Goal: Information Seeking & Learning: Learn about a topic

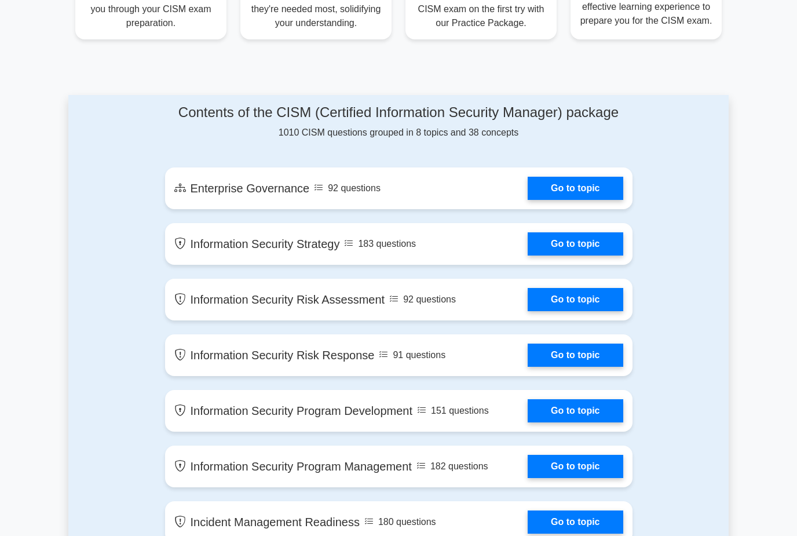
scroll to position [560, 0]
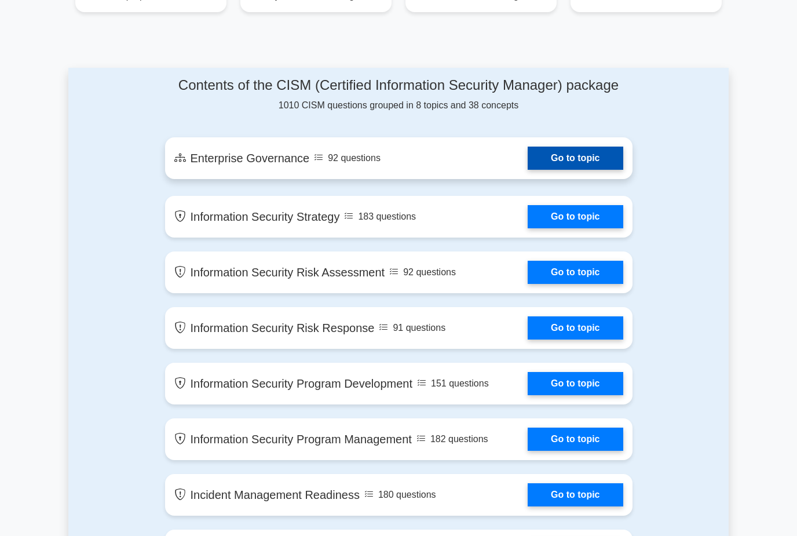
click at [577, 170] on link "Go to topic" at bounding box center [575, 158] width 95 height 23
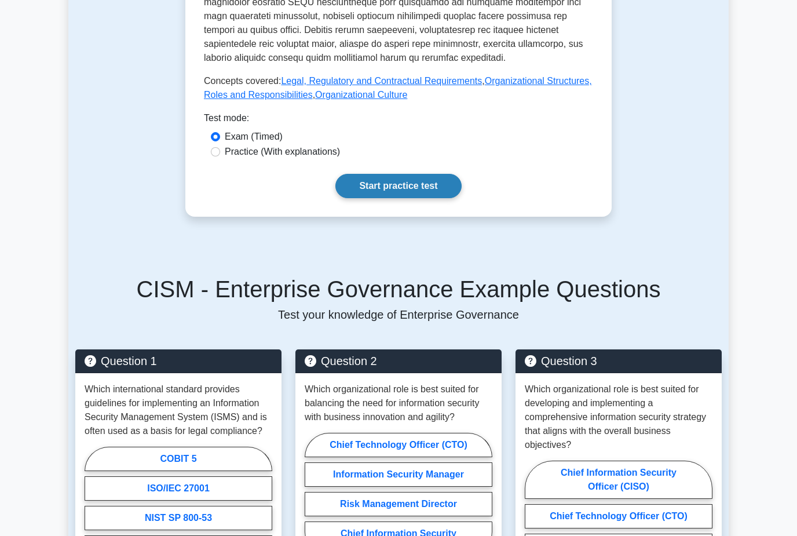
scroll to position [608, 0]
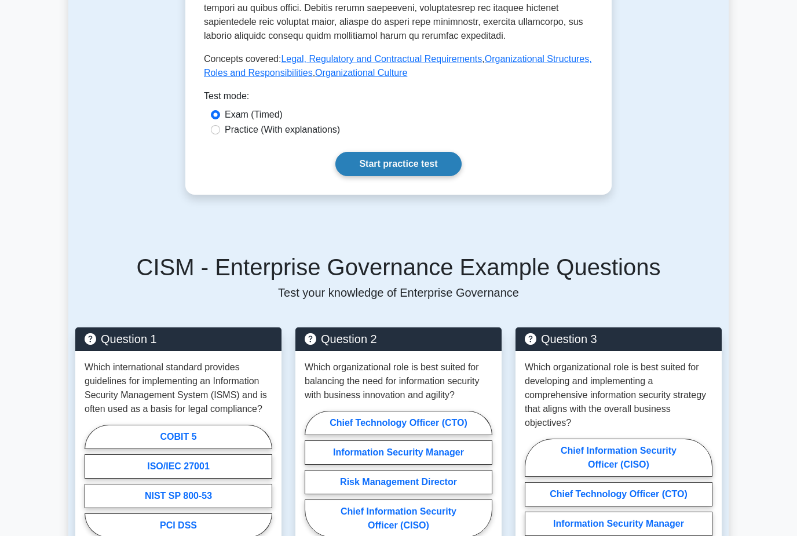
click at [367, 176] on link "Start practice test" at bounding box center [399, 164] width 126 height 24
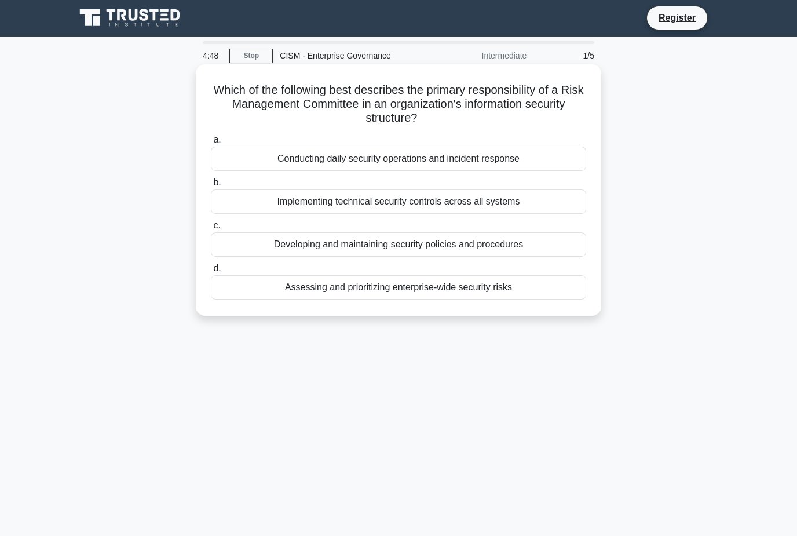
click at [391, 290] on div "Assessing and prioritizing enterprise-wide security risks" at bounding box center [399, 287] width 376 height 24
click at [211, 272] on input "d. Assessing and prioritizing enterprise-wide security risks" at bounding box center [211, 269] width 0 height 8
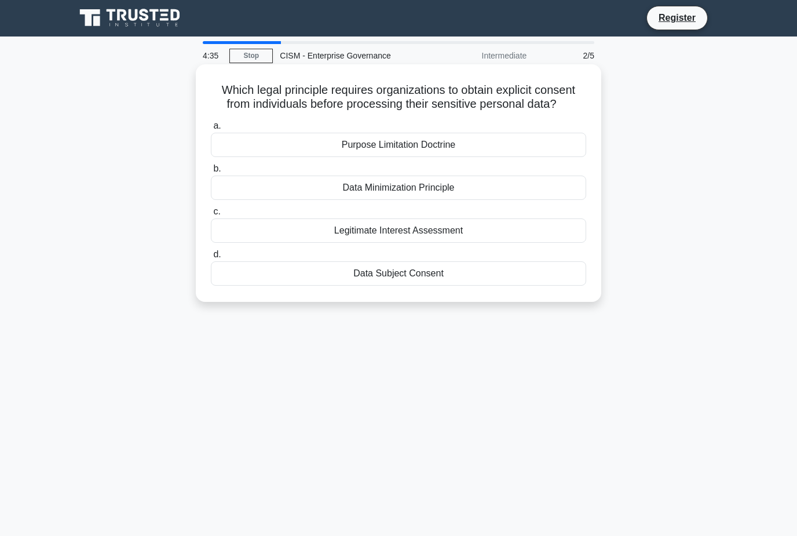
click at [431, 286] on div "Data Subject Consent" at bounding box center [399, 273] width 376 height 24
click at [211, 258] on input "d. Data Subject Consent" at bounding box center [211, 255] width 0 height 8
click at [351, 200] on div "Information Security Analyst" at bounding box center [399, 188] width 376 height 24
click at [211, 173] on input "b. Information Security Analyst" at bounding box center [211, 169] width 0 height 8
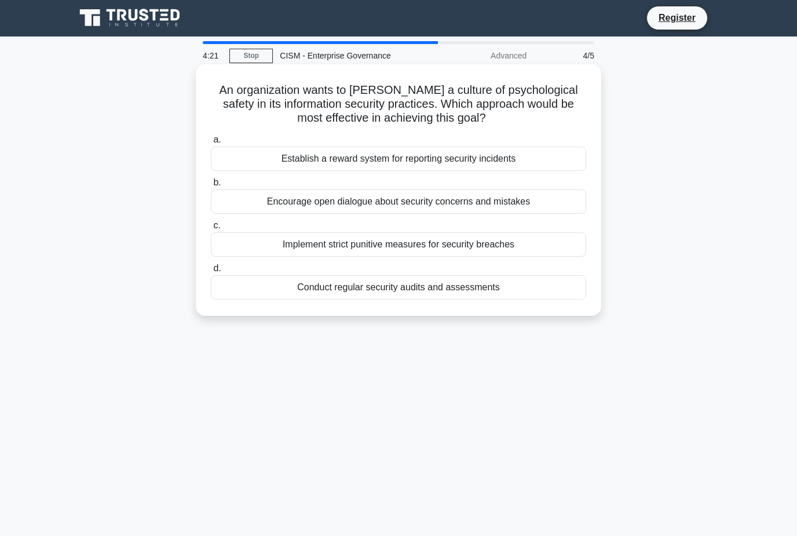
click at [276, 158] on div "Establish a reward system for reporting security incidents" at bounding box center [399, 159] width 376 height 24
click at [211, 144] on input "a. Establish a reward system for reporting security incidents" at bounding box center [211, 140] width 0 height 8
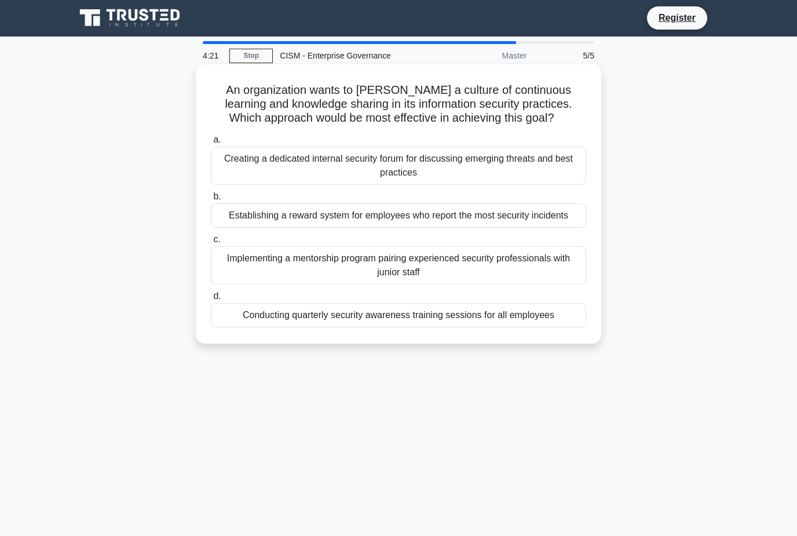
click at [312, 228] on div "Establishing a reward system for employees who report the most security inciden…" at bounding box center [399, 215] width 376 height 24
click at [211, 201] on input "b. Establishing a reward system for employees who report the most security inci…" at bounding box center [211, 197] width 0 height 8
